Goal: Find contact information: Find contact information

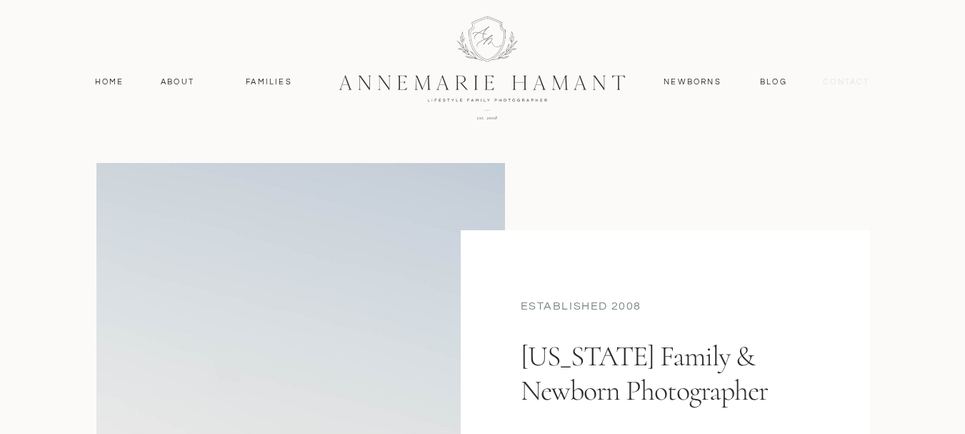
click at [843, 85] on nav "contact" at bounding box center [847, 82] width 62 height 13
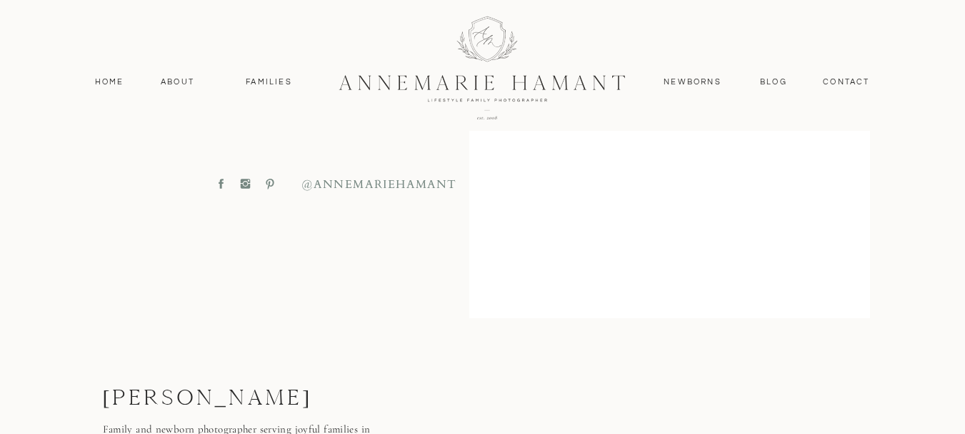
scroll to position [788, 0]
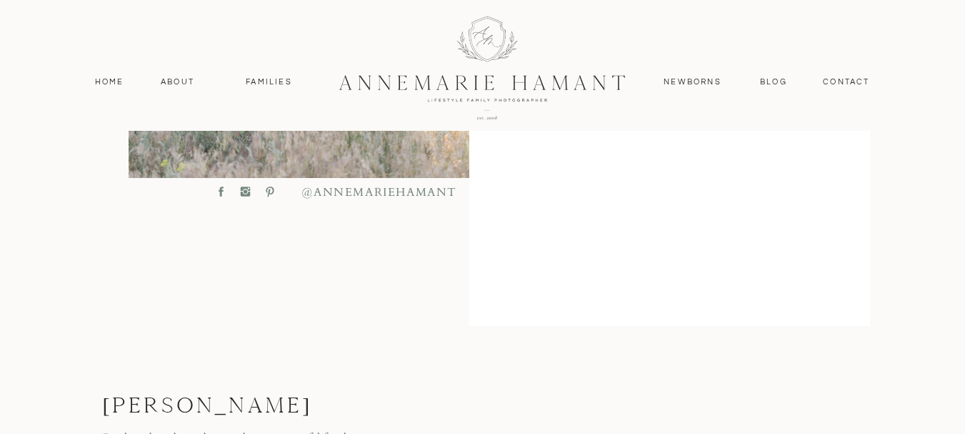
click at [318, 194] on p "@ANNEMARIEHAMANT" at bounding box center [348, 191] width 93 height 15
click at [222, 194] on icon at bounding box center [221, 191] width 14 height 13
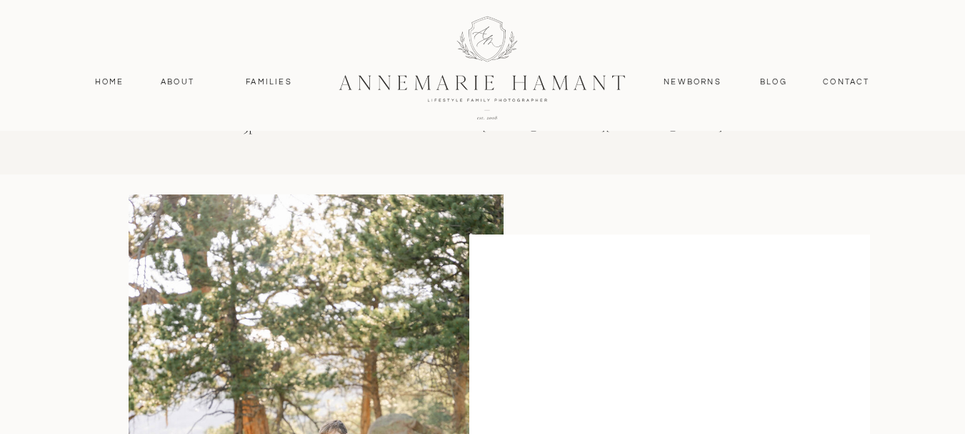
scroll to position [131, 0]
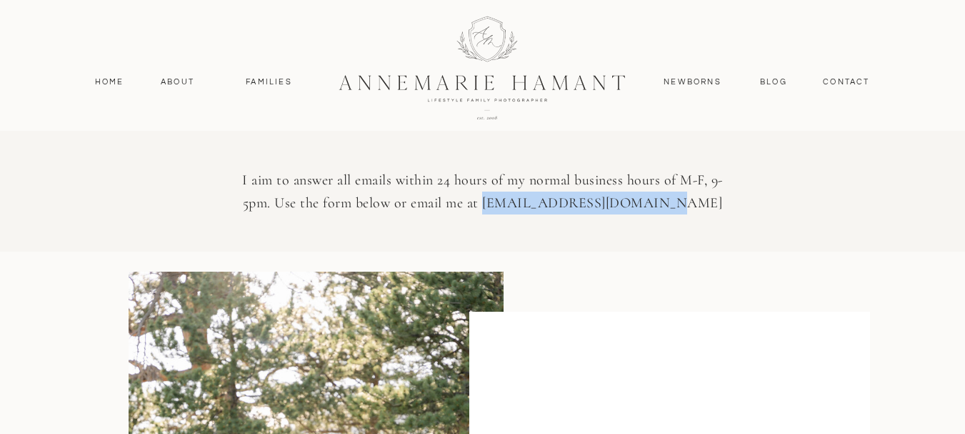
drag, startPoint x: 519, startPoint y: 202, endPoint x: 687, endPoint y: 207, distance: 168.0
click at [687, 207] on p "I aim to answer all emails within 24 hours of my normal business hours of M-F, …" at bounding box center [482, 192] width 507 height 46
copy p "info@annemariehamant.com"
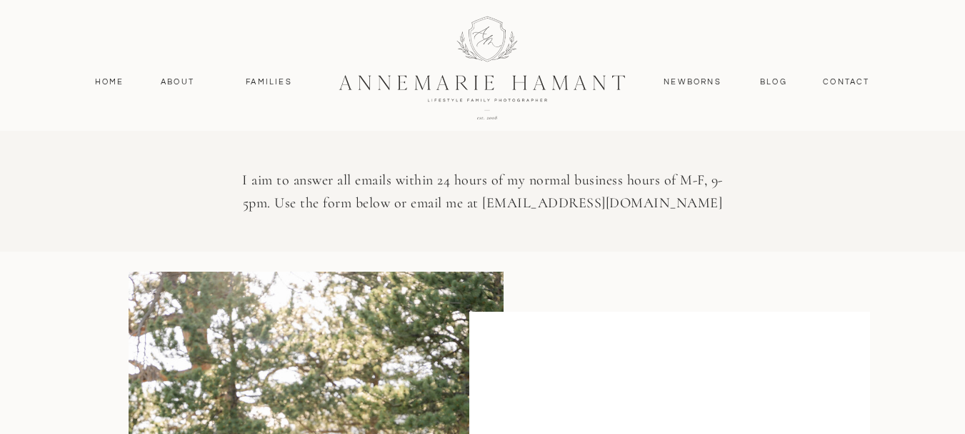
click at [176, 76] on nav "About" at bounding box center [177, 82] width 41 height 13
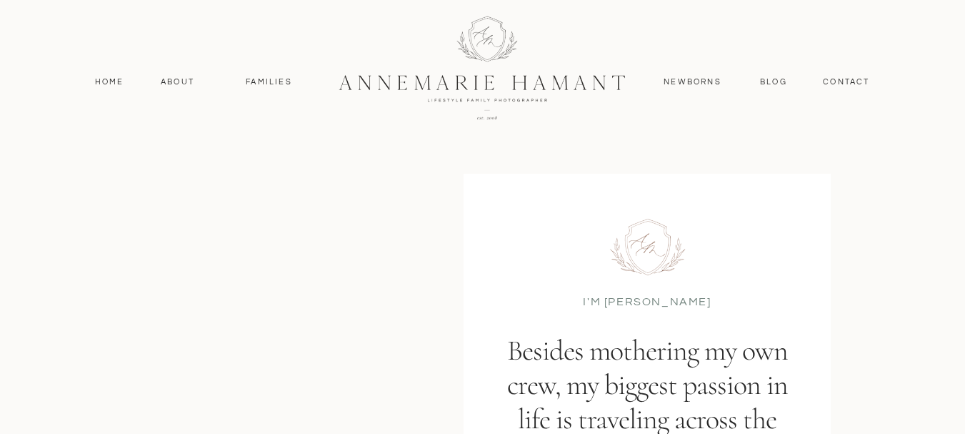
scroll to position [24, 0]
